Goal: Task Accomplishment & Management: Complete application form

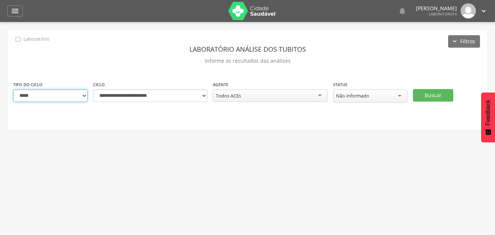
click at [81, 96] on select "**********" at bounding box center [50, 95] width 74 height 12
select select "*"
click at [13, 89] on select "**********" at bounding box center [50, 95] width 74 height 12
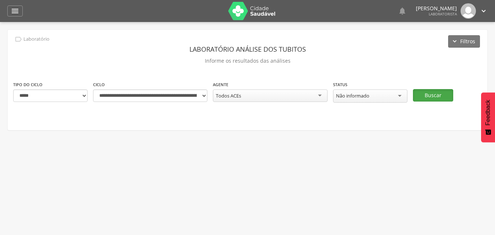
click at [441, 96] on button "Buscar" at bounding box center [433, 95] width 40 height 12
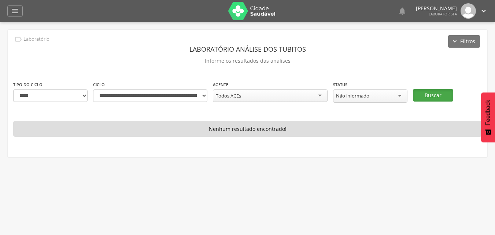
click at [441, 99] on button "Buscar" at bounding box center [433, 95] width 40 height 12
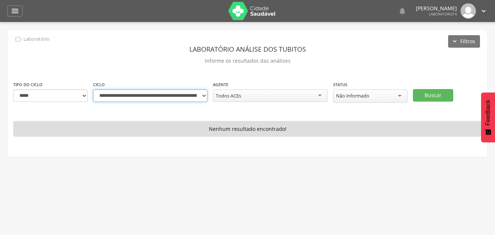
click at [198, 99] on select "**********" at bounding box center [150, 95] width 114 height 12
select select "**********"
click at [93, 89] on select "**********" at bounding box center [150, 95] width 114 height 12
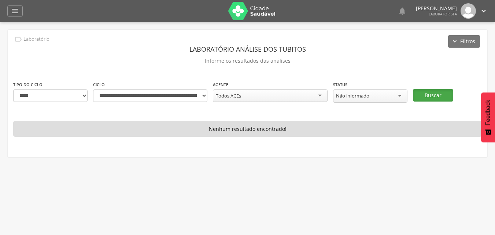
click at [425, 94] on button "Buscar" at bounding box center [433, 95] width 40 height 12
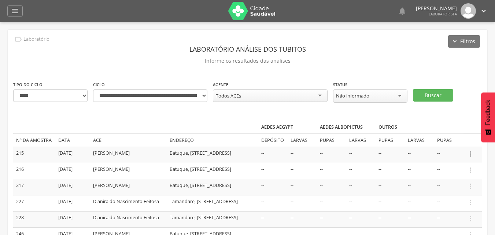
click at [471, 155] on icon "" at bounding box center [470, 154] width 8 height 8
click at [435, 144] on link "Informar resultado" at bounding box center [445, 141] width 58 height 9
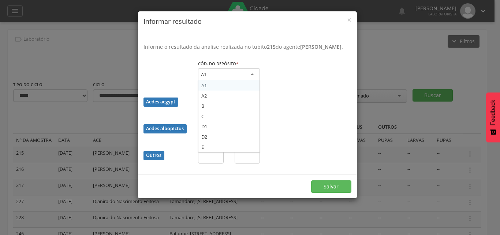
click at [248, 81] on div "A1" at bounding box center [229, 74] width 62 height 13
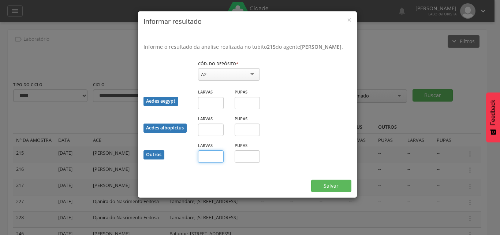
click at [218, 163] on input "text" at bounding box center [211, 156] width 26 height 12
type input "*"
click at [323, 192] on button "Salvar" at bounding box center [331, 185] width 40 height 12
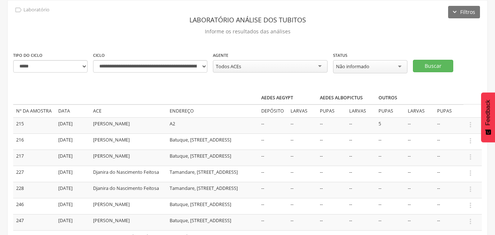
scroll to position [78, 0]
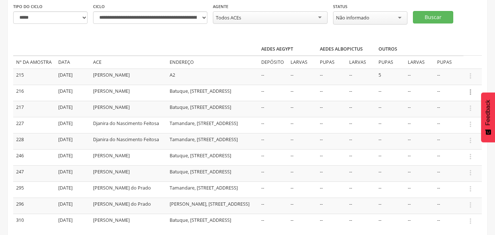
click at [469, 90] on icon "" at bounding box center [470, 92] width 8 height 8
click at [439, 79] on link "Informar resultado" at bounding box center [445, 79] width 58 height 9
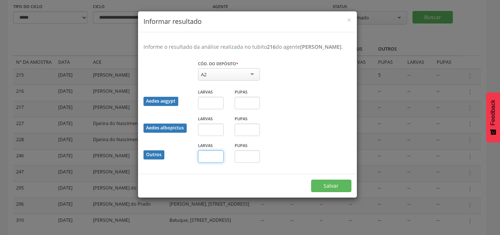
click at [203, 162] on input "text" at bounding box center [211, 156] width 26 height 12
type input "*"
click at [326, 192] on button "Salvar" at bounding box center [331, 185] width 40 height 12
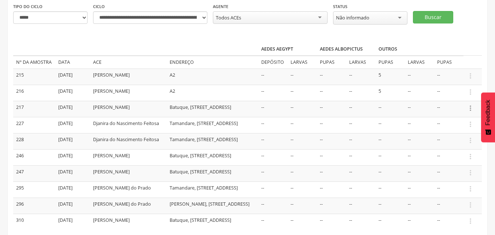
click at [470, 105] on icon "" at bounding box center [470, 108] width 8 height 8
click at [453, 97] on link "Informar resultado" at bounding box center [445, 95] width 58 height 9
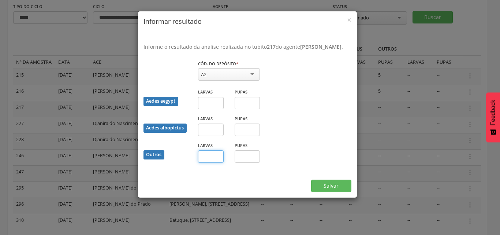
click at [219, 163] on input "text" at bounding box center [211, 156] width 26 height 12
type input "*"
click at [319, 192] on button "Salvar" at bounding box center [331, 185] width 40 height 12
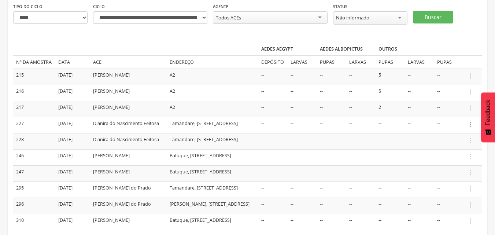
click at [468, 123] on icon "" at bounding box center [470, 124] width 8 height 8
click at [448, 113] on link "Informar resultado" at bounding box center [445, 111] width 58 height 9
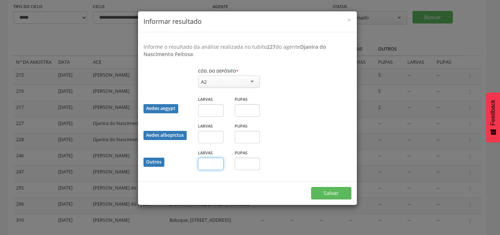
click at [204, 163] on input "text" at bounding box center [211, 163] width 26 height 12
type input "*"
click at [311, 187] on button "Salvar" at bounding box center [331, 193] width 40 height 12
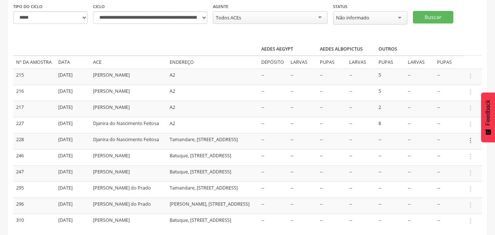
click at [469, 140] on icon "" at bounding box center [470, 140] width 8 height 8
click at [438, 128] on link "Informar resultado" at bounding box center [445, 127] width 58 height 9
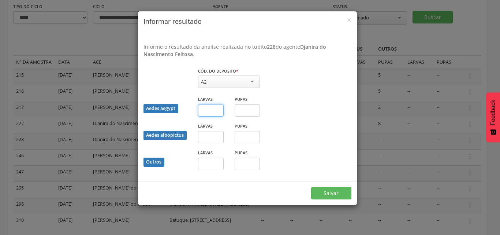
click at [218, 108] on input "text" at bounding box center [211, 110] width 26 height 12
type input "**"
click at [321, 190] on button "Salvar" at bounding box center [331, 193] width 40 height 12
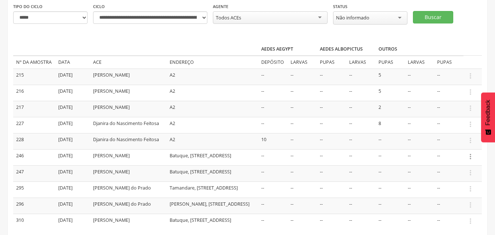
click at [472, 153] on icon "" at bounding box center [470, 156] width 8 height 8
click at [457, 142] on link "Informar resultado" at bounding box center [445, 144] width 58 height 9
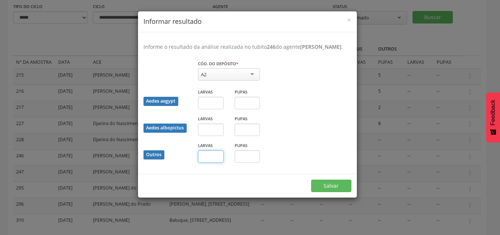
click at [212, 163] on input "text" at bounding box center [211, 156] width 26 height 12
type input "*"
click at [313, 192] on button "Salvar" at bounding box center [331, 185] width 40 height 12
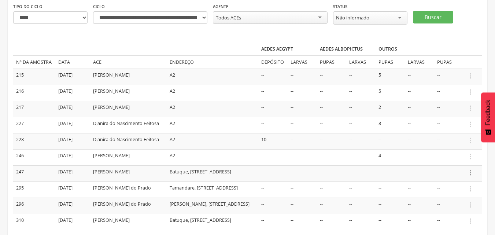
click at [471, 170] on icon "" at bounding box center [470, 172] width 8 height 8
click at [458, 159] on link "Informar resultado" at bounding box center [445, 160] width 58 height 9
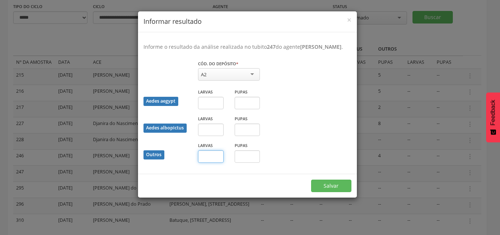
click at [211, 163] on input "text" at bounding box center [211, 156] width 26 height 12
type input "*"
click at [319, 192] on button "Salvar" at bounding box center [331, 185] width 40 height 12
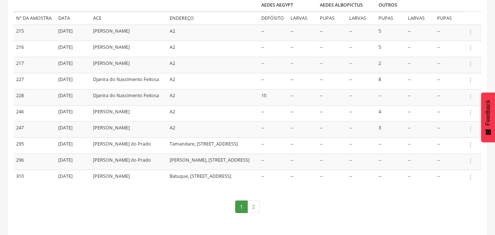
scroll to position [127, 0]
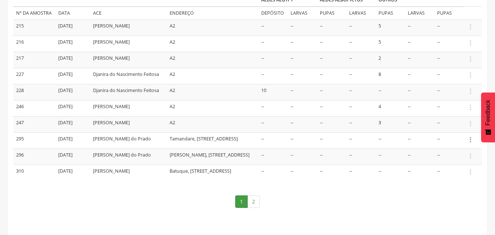
click at [468, 139] on icon "" at bounding box center [470, 139] width 8 height 8
click at [456, 131] on link "Informar resultado" at bounding box center [445, 127] width 58 height 9
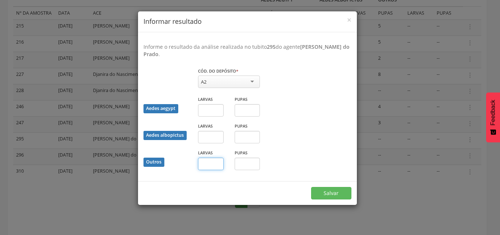
click at [209, 162] on input "text" at bounding box center [211, 163] width 26 height 12
type input "*"
click at [320, 192] on button "Salvar" at bounding box center [331, 193] width 40 height 12
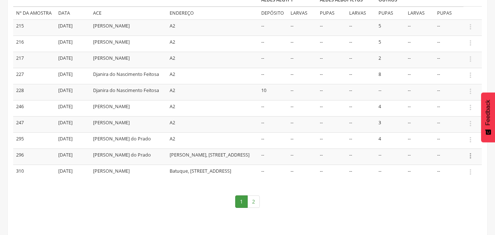
click at [469, 155] on icon "" at bounding box center [470, 156] width 8 height 8
click at [459, 143] on link "Informar resultado" at bounding box center [445, 143] width 58 height 9
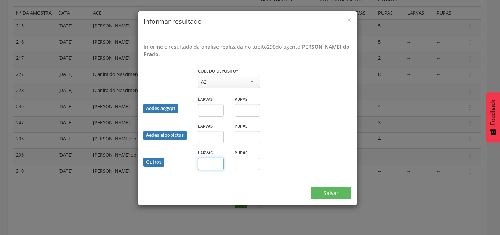
click at [206, 164] on input "text" at bounding box center [211, 163] width 26 height 12
type input "*"
click at [317, 192] on button "Salvar" at bounding box center [331, 193] width 40 height 12
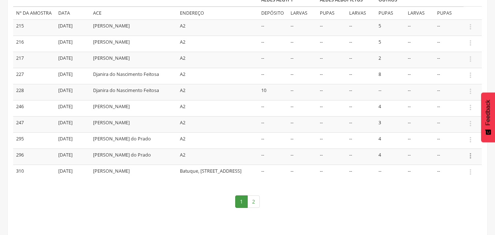
click at [470, 154] on icon "" at bounding box center [470, 156] width 8 height 8
click at [450, 145] on link "Informar resultado" at bounding box center [445, 143] width 58 height 9
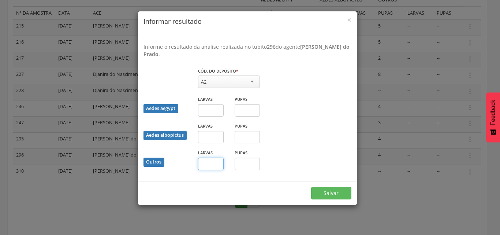
click at [217, 164] on input "text" at bounding box center [211, 163] width 26 height 12
type input "*"
click at [342, 192] on button "Salvar" at bounding box center [331, 193] width 40 height 12
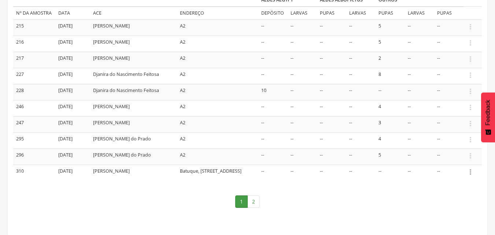
click at [469, 172] on icon "" at bounding box center [470, 172] width 8 height 8
click at [398, 189] on nav "1 2" at bounding box center [247, 201] width 468 height 27
click at [469, 156] on icon "" at bounding box center [470, 156] width 8 height 8
click at [449, 144] on link "Informar resultado" at bounding box center [445, 143] width 58 height 9
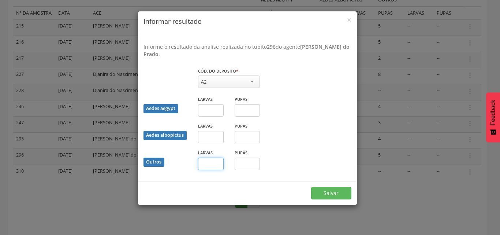
click at [215, 167] on input "text" at bounding box center [211, 163] width 26 height 12
type input "*"
click at [330, 196] on button "Salvar" at bounding box center [331, 193] width 40 height 12
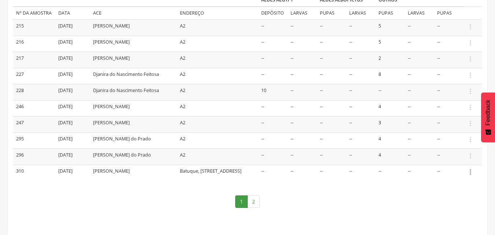
click at [469, 170] on icon "" at bounding box center [470, 172] width 8 height 8
click at [453, 158] on link "Informar resultado" at bounding box center [445, 159] width 58 height 9
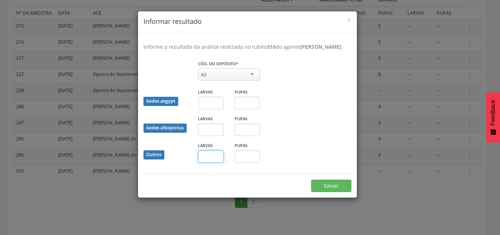
click at [212, 163] on input "text" at bounding box center [211, 156] width 26 height 12
type input "*"
click at [324, 192] on button "Salvar" at bounding box center [331, 185] width 40 height 12
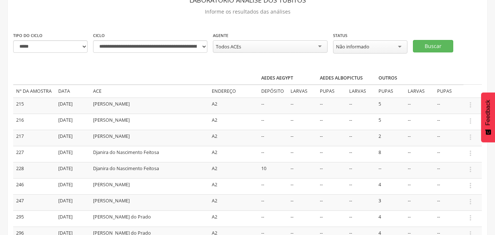
scroll to position [0, 0]
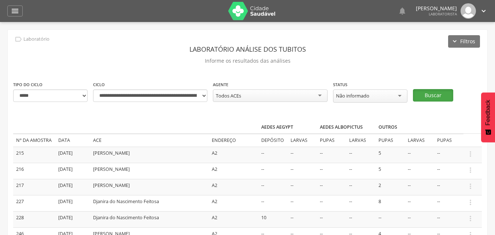
click at [427, 95] on button "Buscar" at bounding box center [433, 95] width 40 height 12
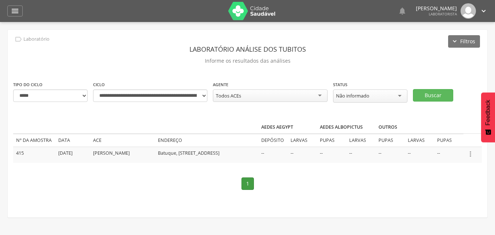
click at [469, 152] on icon "" at bounding box center [470, 154] width 8 height 8
click at [439, 142] on link "Informar resultado" at bounding box center [445, 141] width 58 height 9
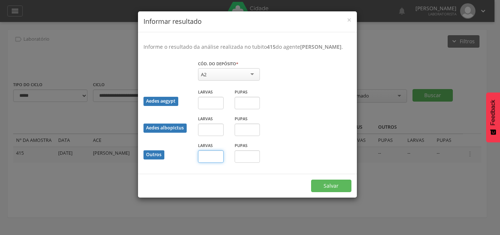
click at [213, 159] on input "text" at bounding box center [211, 156] width 26 height 12
type input "*"
click at [336, 190] on button "Salvar" at bounding box center [331, 185] width 40 height 12
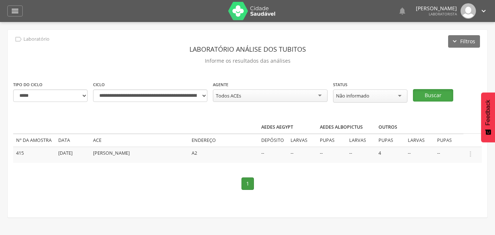
click at [433, 99] on button "Buscar" at bounding box center [433, 95] width 40 height 12
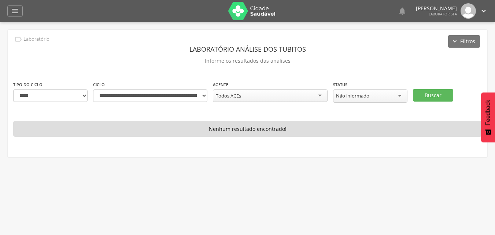
click at [482, 12] on icon "" at bounding box center [483, 11] width 8 height 8
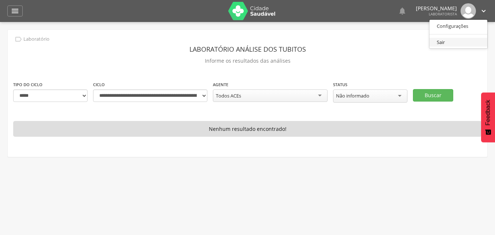
click at [439, 41] on link "Sair" at bounding box center [458, 42] width 58 height 9
